Goal: Contribute content

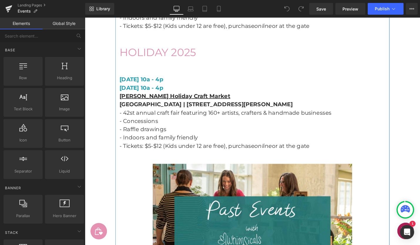
scroll to position [890, 0]
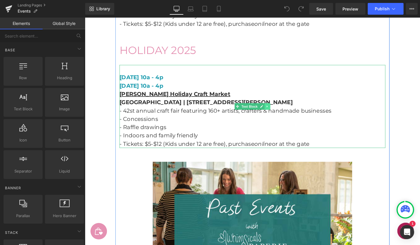
click at [278, 112] on icon at bounding box center [277, 112] width 1 height 2
click at [275, 112] on icon at bounding box center [275, 111] width 3 height 3
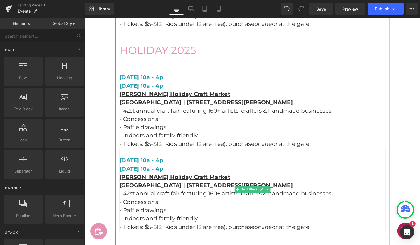
click at [253, 180] on p "[DATE] 10a - 4p" at bounding box center [263, 178] width 282 height 9
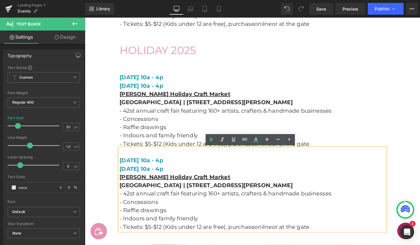
drag, startPoint x: 171, startPoint y: 169, endPoint x: 153, endPoint y: 169, distance: 17.9
click at [153, 169] on span "[DATE] 10a - 4p" at bounding box center [145, 169] width 46 height 7
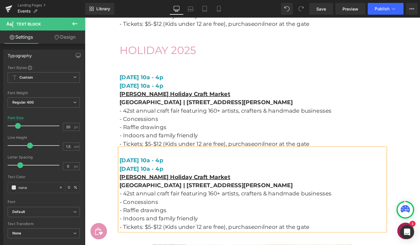
click at [168, 169] on span "[DATE] 10a - 4p" at bounding box center [145, 169] width 46 height 7
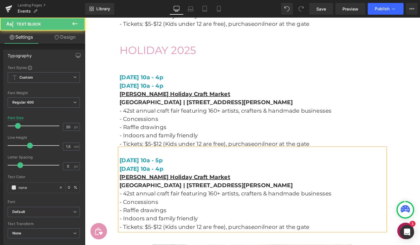
click at [168, 179] on span "[DATE] 10a - 4p" at bounding box center [145, 177] width 46 height 7
drag, startPoint x: 167, startPoint y: 178, endPoint x: 149, endPoint y: 178, distance: 18.2
click at [149, 178] on span "[DATE] 10a - 5p" at bounding box center [145, 177] width 46 height 7
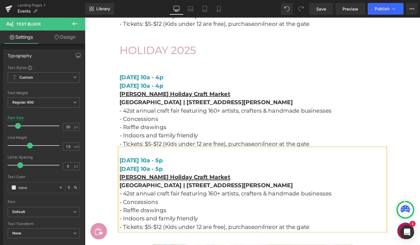
drag, startPoint x: 238, startPoint y: 186, endPoint x: 124, endPoint y: 187, distance: 114.8
click at [124, 187] on p "[PERSON_NAME] Holiday Craft Market" at bounding box center [263, 186] width 282 height 9
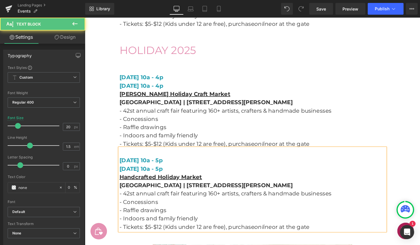
click at [209, 196] on span "[GEOGRAPHIC_DATA] | [STREET_ADDRESS][PERSON_NAME]" at bounding box center [214, 195] width 184 height 7
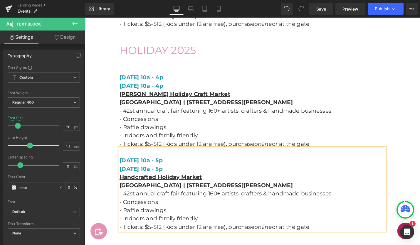
click at [230, 219] on p "- Raffle drawings" at bounding box center [263, 222] width 282 height 9
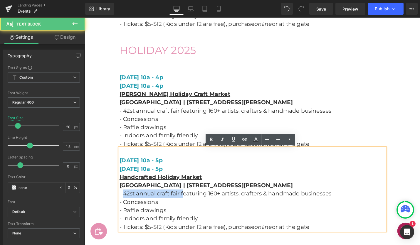
drag, startPoint x: 189, startPoint y: 204, endPoint x: 127, endPoint y: 206, distance: 62.6
click at [127, 206] on p "- 42st annual craft fair featuring 160+ artists, crafters & handmade businesses" at bounding box center [263, 204] width 282 height 9
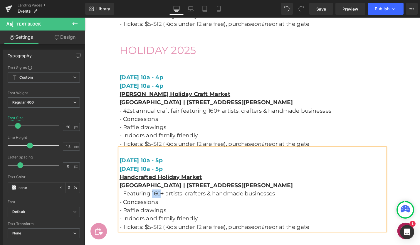
drag, startPoint x: 165, startPoint y: 205, endPoint x: 155, endPoint y: 205, distance: 9.7
click at [155, 205] on p "- Featuring 160+ artists, crafters & handmade businesses" at bounding box center [263, 204] width 282 height 9
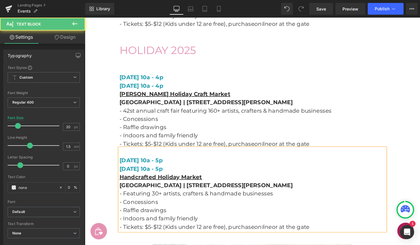
drag, startPoint x: 166, startPoint y: 213, endPoint x: 129, endPoint y: 213, distance: 37.3
click at [129, 213] on p "- Concessions" at bounding box center [263, 213] width 282 height 9
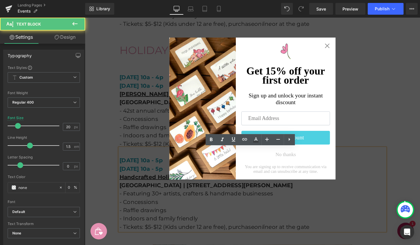
drag, startPoint x: 181, startPoint y: 224, endPoint x: 142, endPoint y: 214, distance: 40.9
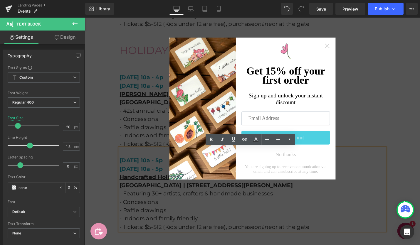
click at [343, 48] on icon "Close widget" at bounding box center [341, 47] width 5 height 5
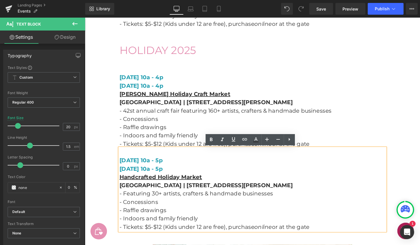
drag, startPoint x: 185, startPoint y: 225, endPoint x: 121, endPoint y: 211, distance: 65.7
click at [122, 211] on div "[DATE] 10a - 5p [DATE] 10a - 5p Handcrafted Holiday Market [GEOGRAPHIC_DATA] | …" at bounding box center [263, 200] width 282 height 88
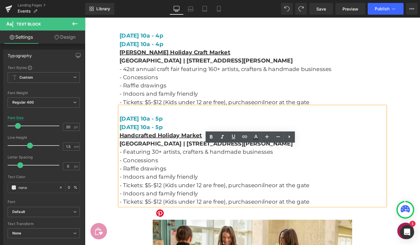
scroll to position [935, 0]
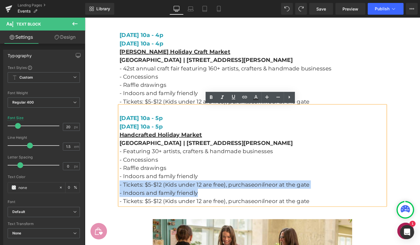
drag, startPoint x: 216, startPoint y: 204, endPoint x: 115, endPoint y: 199, distance: 100.9
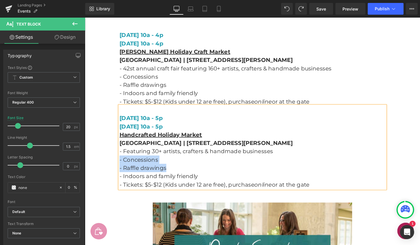
drag, startPoint x: 182, startPoint y: 176, endPoint x: 122, endPoint y: 170, distance: 60.2
click at [122, 170] on div "[DATE] 10a - 5p [DATE] 10a - 5p Handcrafted Holiday Market [GEOGRAPHIC_DATA] | …" at bounding box center [263, 155] width 282 height 88
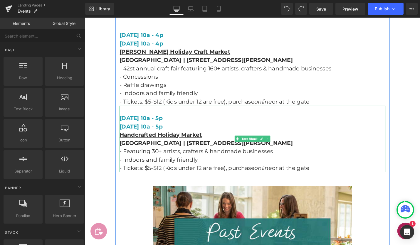
click at [210, 142] on p "Handcrafted Holiday Market" at bounding box center [263, 141] width 282 height 9
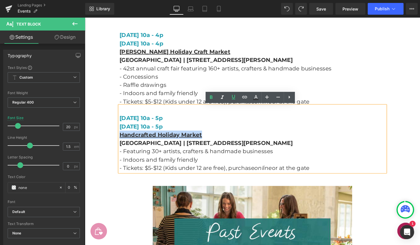
drag, startPoint x: 211, startPoint y: 142, endPoint x: 114, endPoint y: 142, distance: 96.6
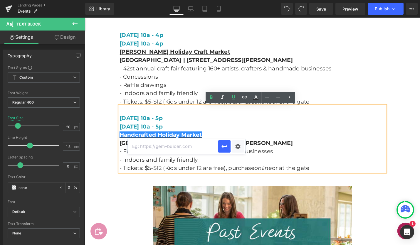
click at [191, 145] on input "text" at bounding box center [173, 146] width 90 height 15
paste input "[URL][DOMAIN_NAME]"
type input "[URL][DOMAIN_NAME]"
click at [240, 0] on div "Text Color Highlight Color #333333 Edit or remove link: Edit - Unlink - Cancel …" at bounding box center [210, 0] width 420 height 0
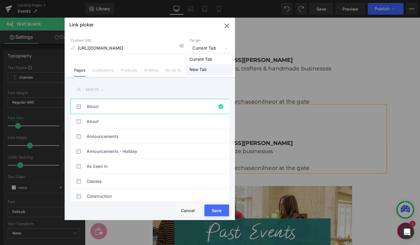
click at [202, 70] on li "New Tab" at bounding box center [209, 69] width 46 height 10
drag, startPoint x: 218, startPoint y: 209, endPoint x: 142, endPoint y: 203, distance: 77.2
click at [0, 0] on button "Save" at bounding box center [0, 0] width 0 height 0
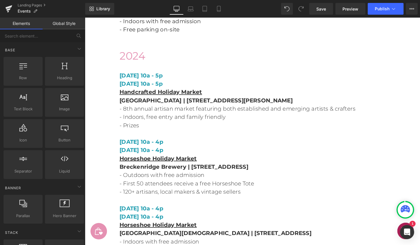
scroll to position [2233, 0]
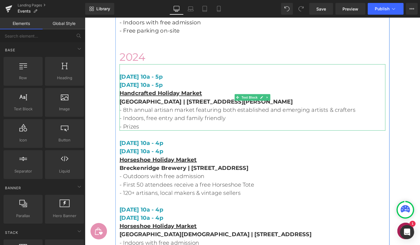
click at [152, 120] on p "- Indoors, free entry and family friendly" at bounding box center [263, 124] width 282 height 9
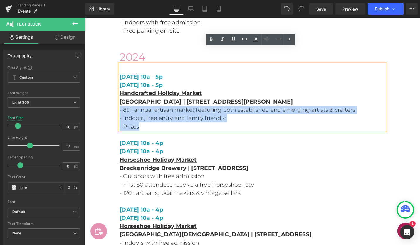
drag, startPoint x: 148, startPoint y: 117, endPoint x: 122, endPoint y: 96, distance: 33.8
click at [122, 96] on div "[DATE] 10a - 5p [DATE] 10a - 5p Handcrafted Holiday Market [GEOGRAPHIC_DATA] | …" at bounding box center [263, 102] width 282 height 70
copy div "- 8th annual artisan market featuring both established and emerging artists & c…"
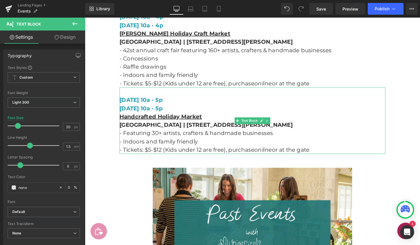
scroll to position [954, 0]
click at [334, 160] on p "- Tickets: $5-$12 (Kids under 12 are free), purchase online or at the gate" at bounding box center [263, 158] width 282 height 9
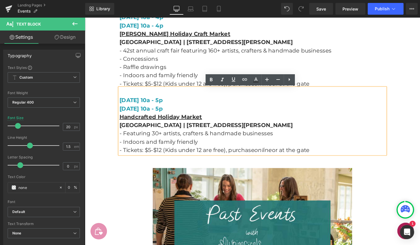
drag, startPoint x: 334, startPoint y: 159, endPoint x: 121, endPoint y: 141, distance: 213.6
click at [122, 141] on div "[DATE] 10a - 5p [DATE] 10a - 5p Handcrafted Holiday Market [GEOGRAPHIC_DATA] | …" at bounding box center [263, 127] width 282 height 70
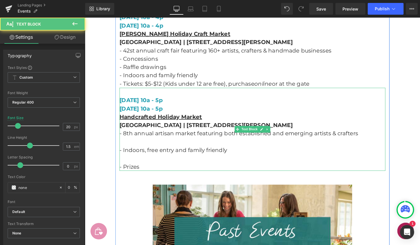
click at [184, 150] on p at bounding box center [263, 149] width 282 height 9
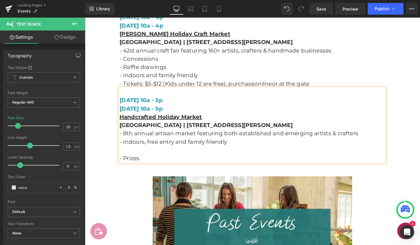
click at [148, 159] on p at bounding box center [263, 158] width 282 height 9
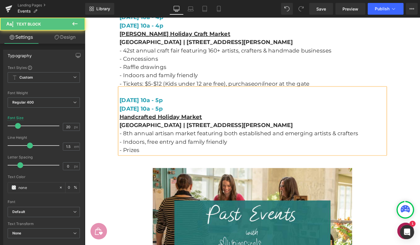
click at [129, 142] on p "- 8th annual artisan market featuring both established and emerging artists & c…" at bounding box center [263, 140] width 282 height 9
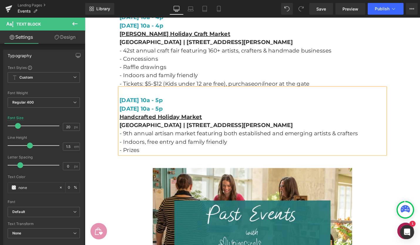
click at [292, 155] on p "- Prizes" at bounding box center [263, 158] width 282 height 9
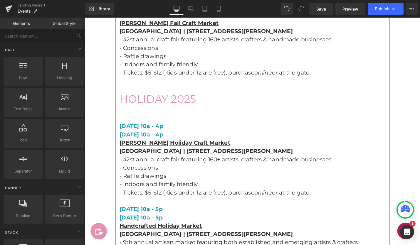
scroll to position [927, 0]
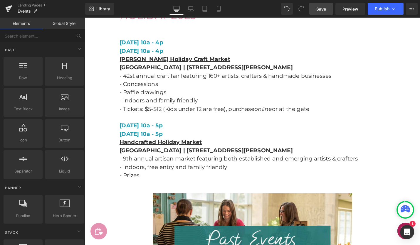
click at [323, 8] on span "Save" at bounding box center [321, 9] width 10 height 6
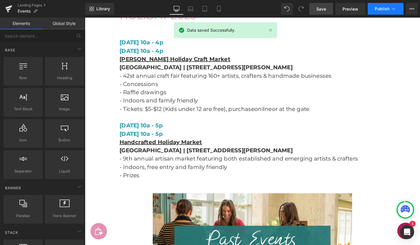
click at [384, 8] on span "Publish" at bounding box center [382, 8] width 15 height 5
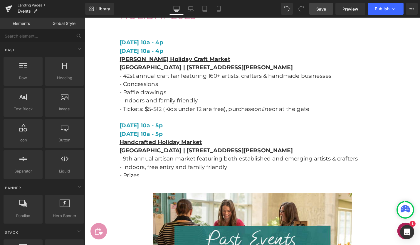
click at [31, 5] on link "Landing Pages" at bounding box center [52, 5] width 68 height 5
